Goal: Information Seeking & Learning: Learn about a topic

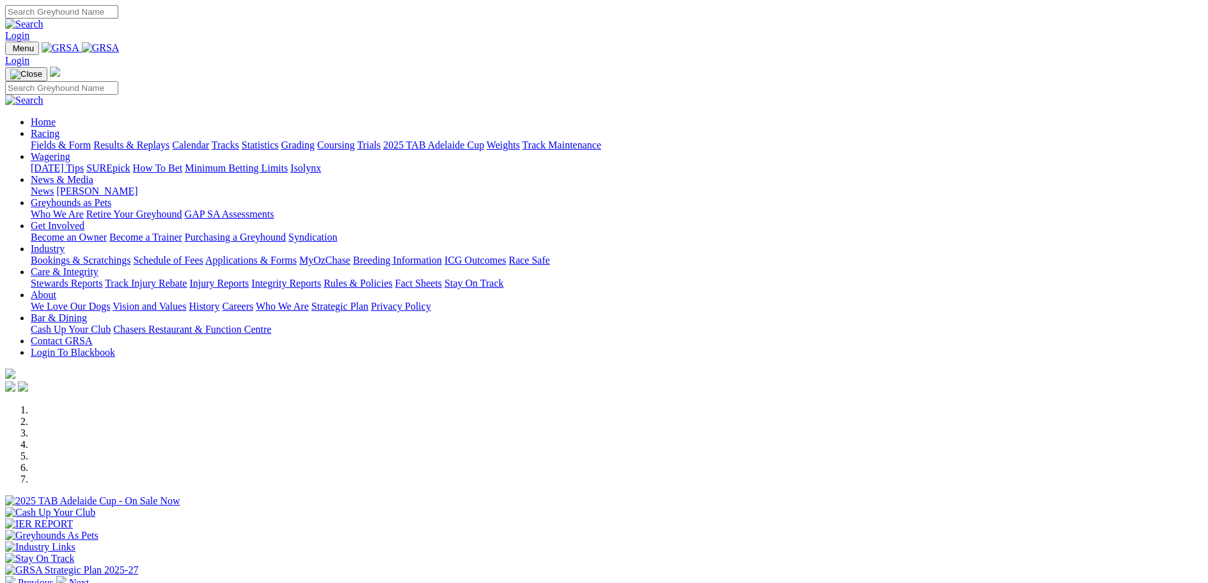
scroll to position [448, 0]
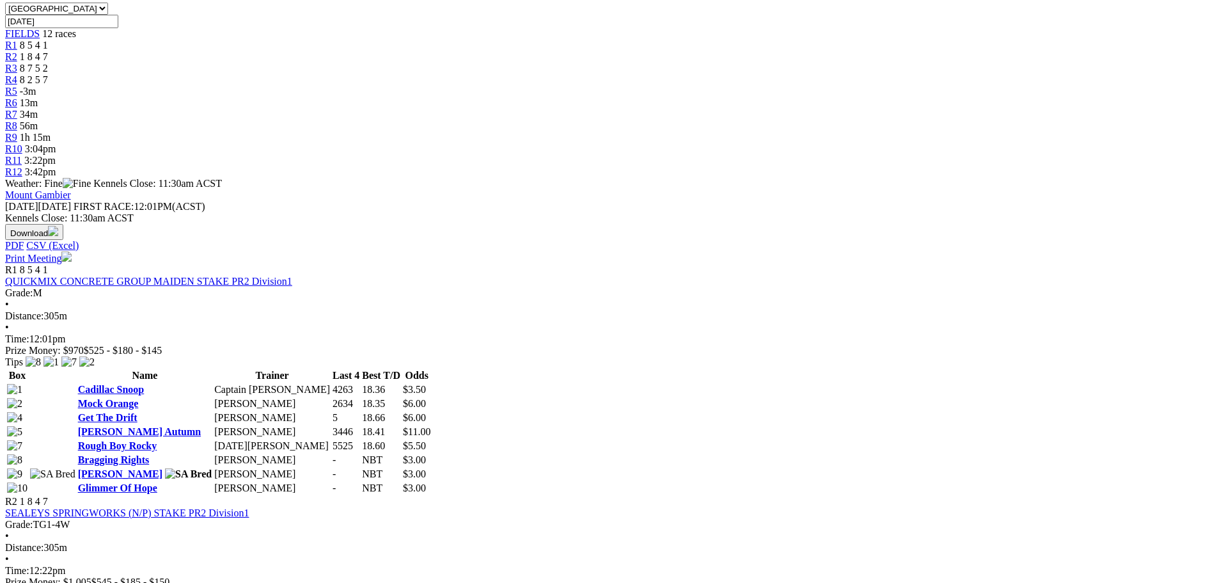
scroll to position [448, 0]
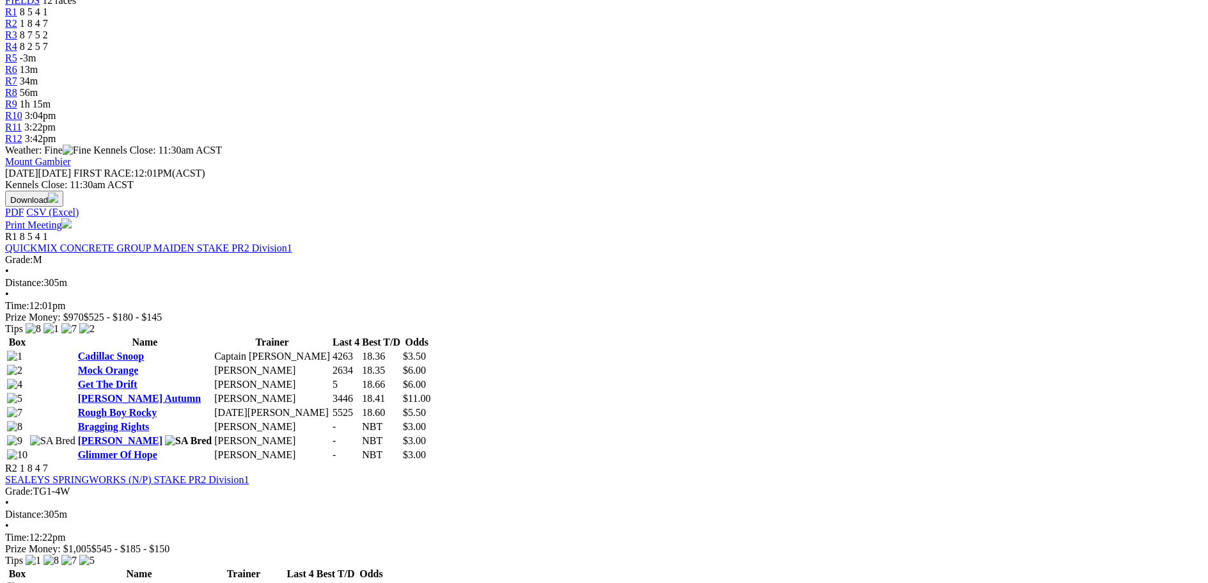
click at [331, 434] on td "Tracie Price" at bounding box center [272, 440] width 117 height 13
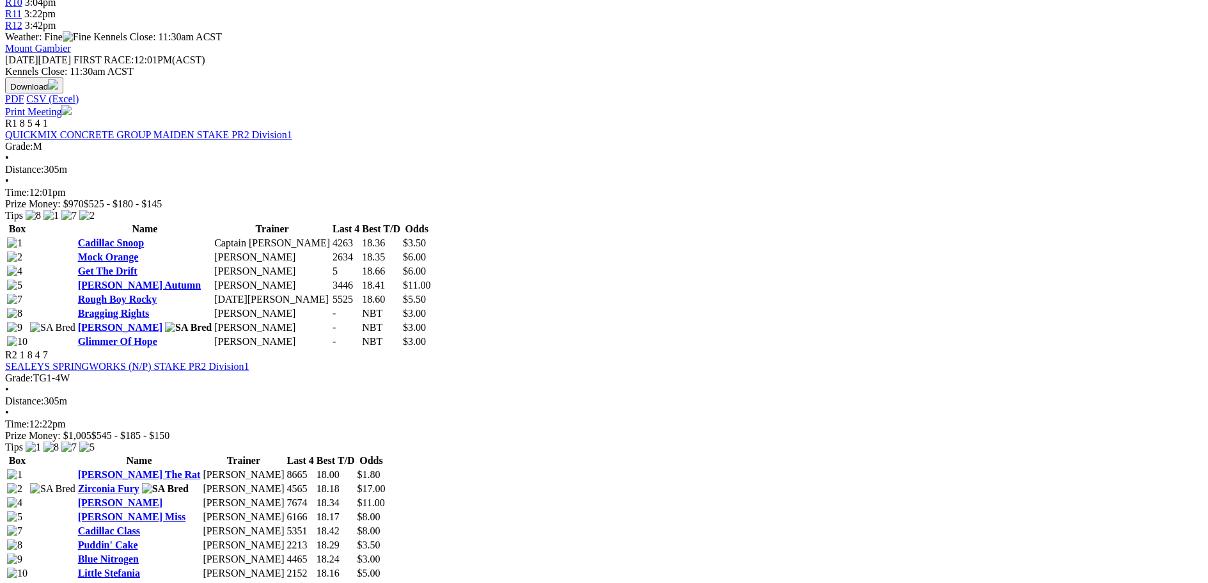
scroll to position [767, 0]
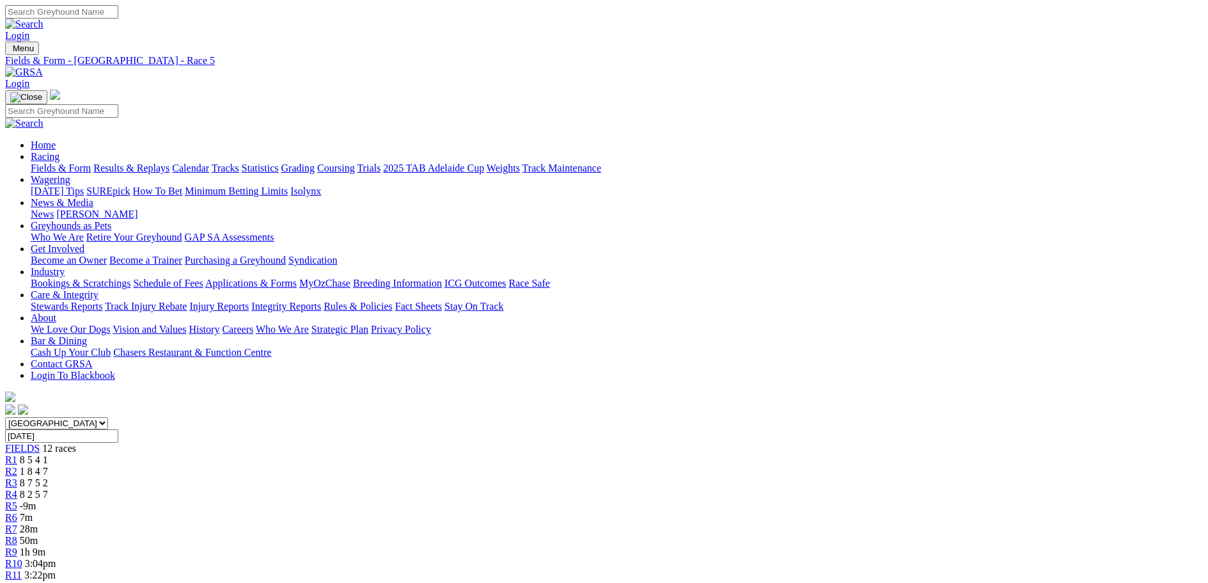
click at [36, 500] on span "-9m" at bounding box center [28, 505] width 17 height 11
click at [17, 512] on link "R6" at bounding box center [11, 517] width 12 height 11
click at [17, 523] on span "R7" at bounding box center [11, 528] width 12 height 11
click at [38, 535] on span "45m" at bounding box center [29, 540] width 18 height 11
